Goal: Navigation & Orientation: Find specific page/section

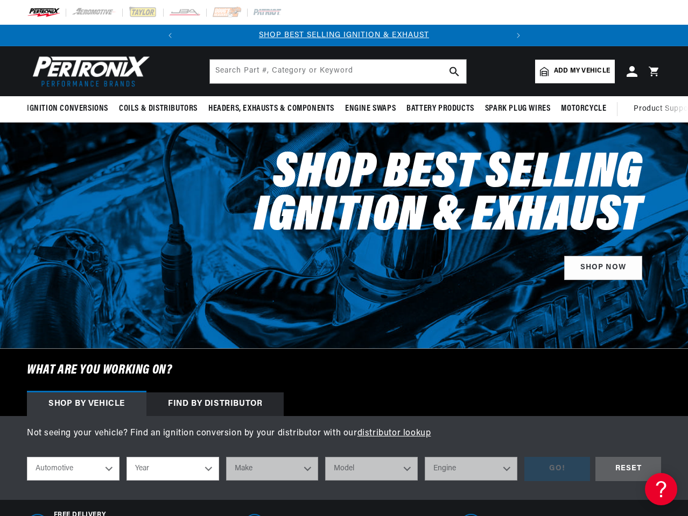
scroll to position [0, 326]
click at [344, 258] on div "Shop Best Selling Ignition & Exhaust SHOP NOW" at bounding box center [421, 212] width 479 height 179
click at [170, 36] on icon "Translation missing: en.sections.announcements.previous_announcement" at bounding box center [169, 35] width 3 height 5
click at [90, 36] on slideshow-component "SHOP BEST SELLING IGNITION & EXHAUST FREE SHIPPING ON ORDERS OVER $109" at bounding box center [344, 36] width 688 height 22
click at [344, 36] on span "FREE SHIPPING ON ORDERS OVER $109" at bounding box center [344, 35] width 157 height 8
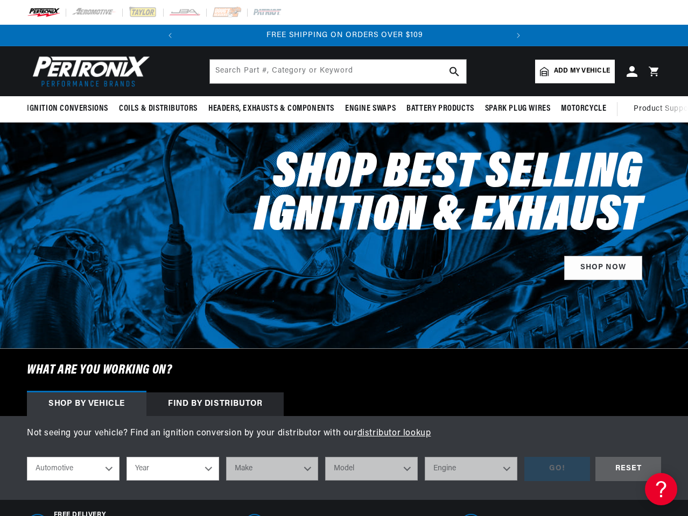
click at [518, 36] on icon "Translation missing: en.sections.announcements.next_announcement" at bounding box center [517, 35] width 3 height 5
click at [69, 109] on span "Ignition Conversions" at bounding box center [67, 108] width 81 height 11
click at [157, 109] on span "Coils & Distributors" at bounding box center [158, 108] width 79 height 11
click at [270, 109] on span "Headers, Exhausts & Components" at bounding box center [271, 108] width 126 height 11
